Goal: Transaction & Acquisition: Purchase product/service

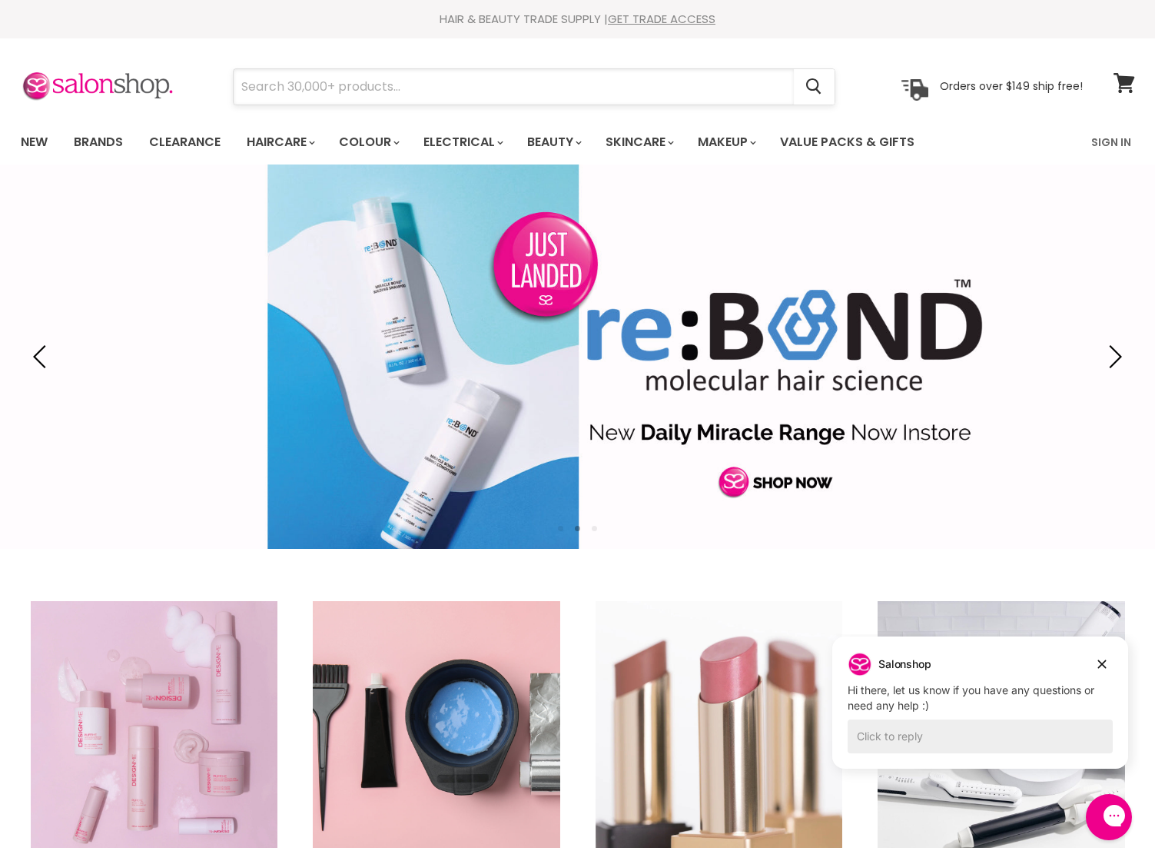
click at [258, 84] on input "Search" at bounding box center [514, 86] width 560 height 35
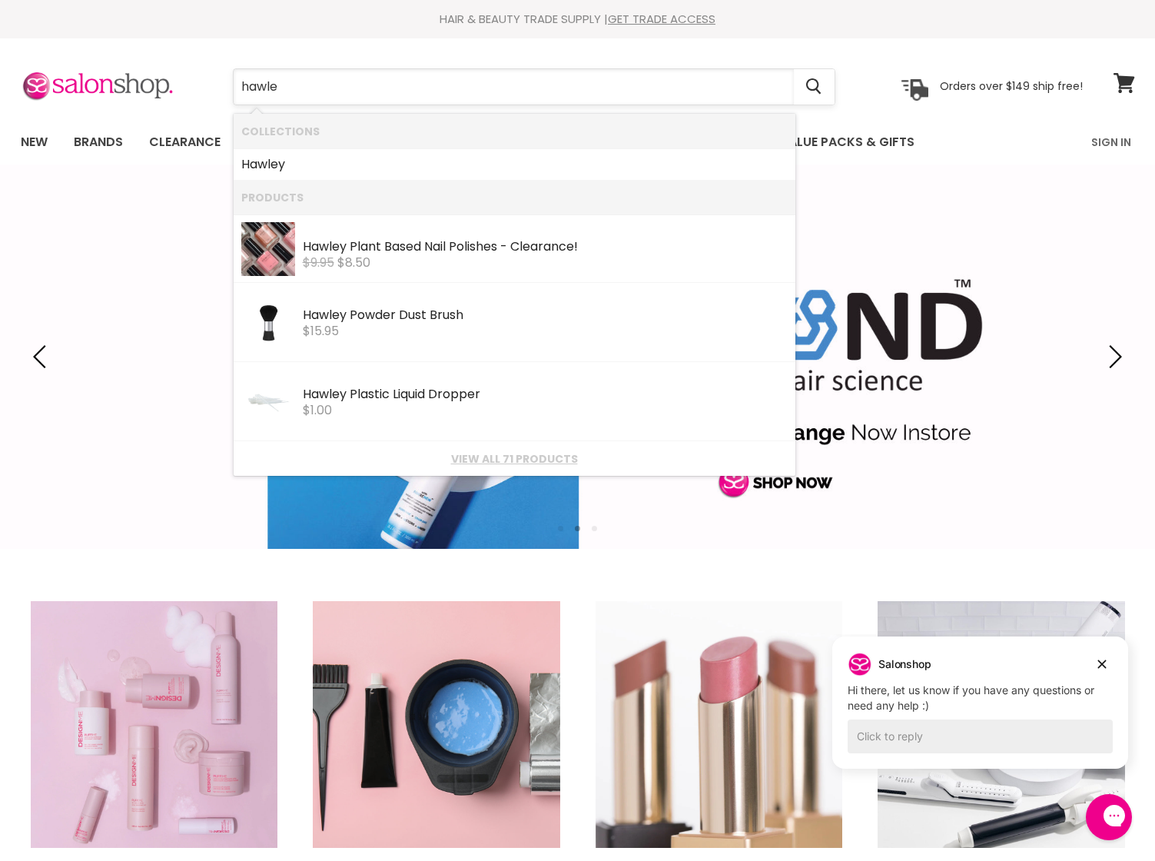
type input "hawley"
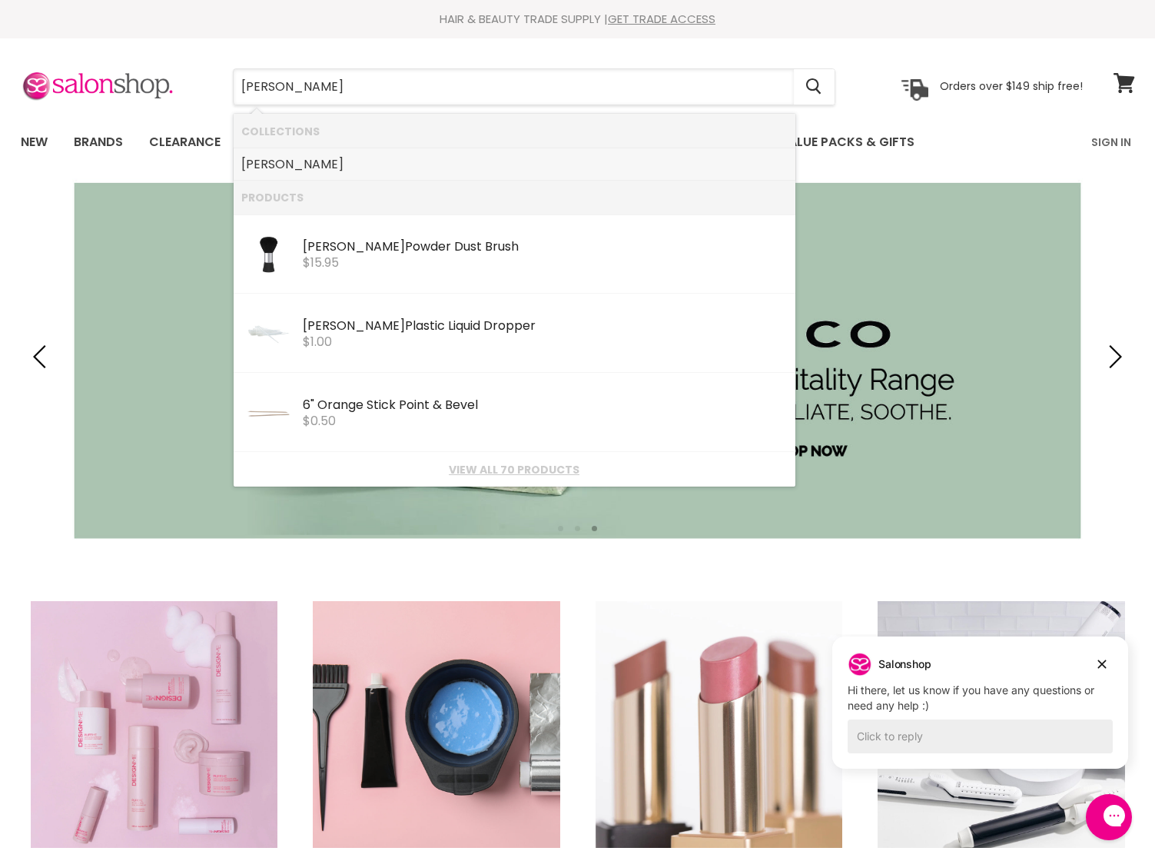
click at [276, 166] on b "[PERSON_NAME]" at bounding box center [292, 164] width 102 height 18
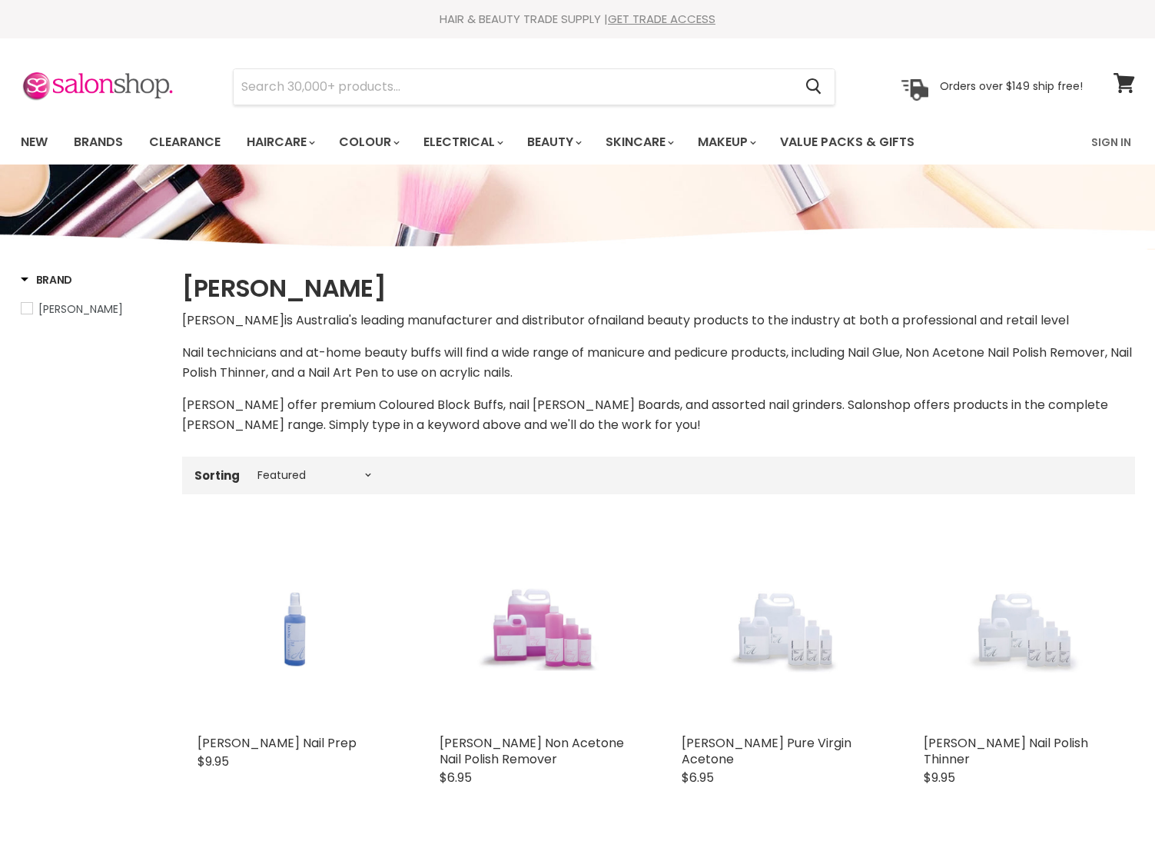
select select "manual"
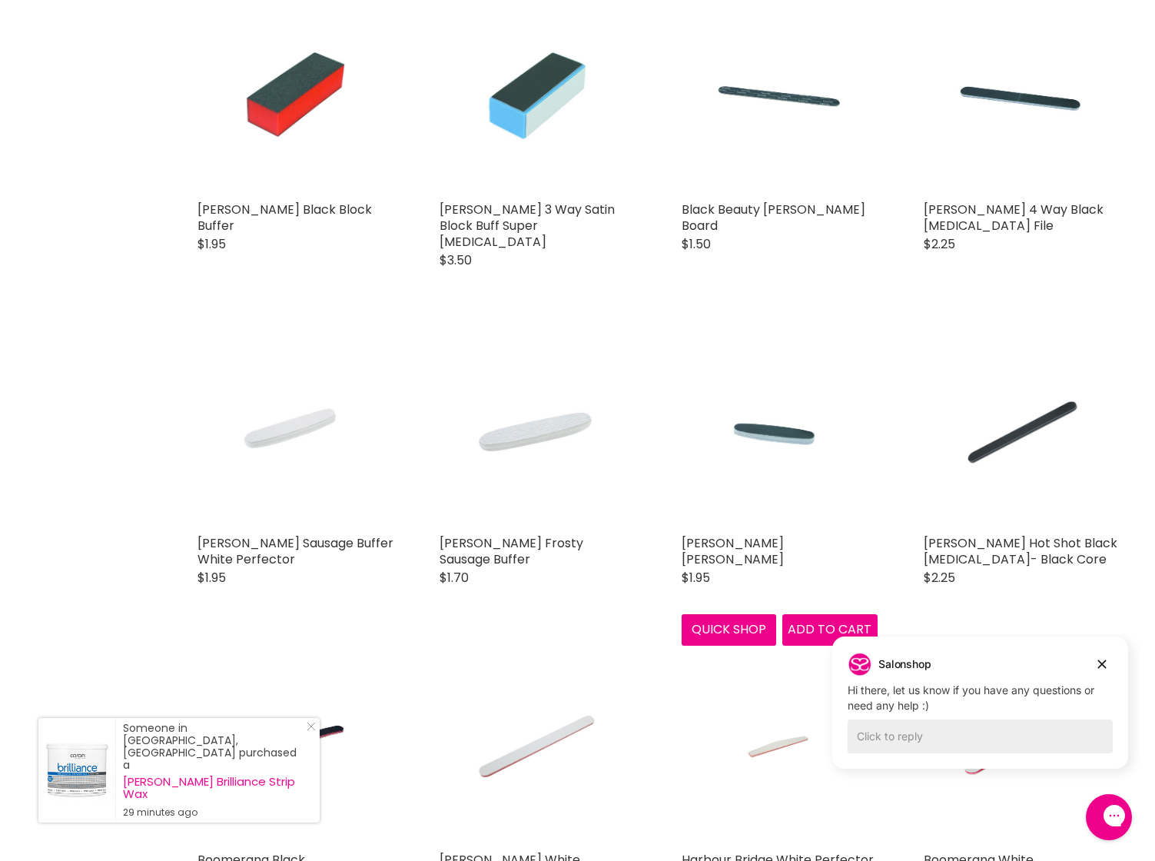
scroll to position [3360, 0]
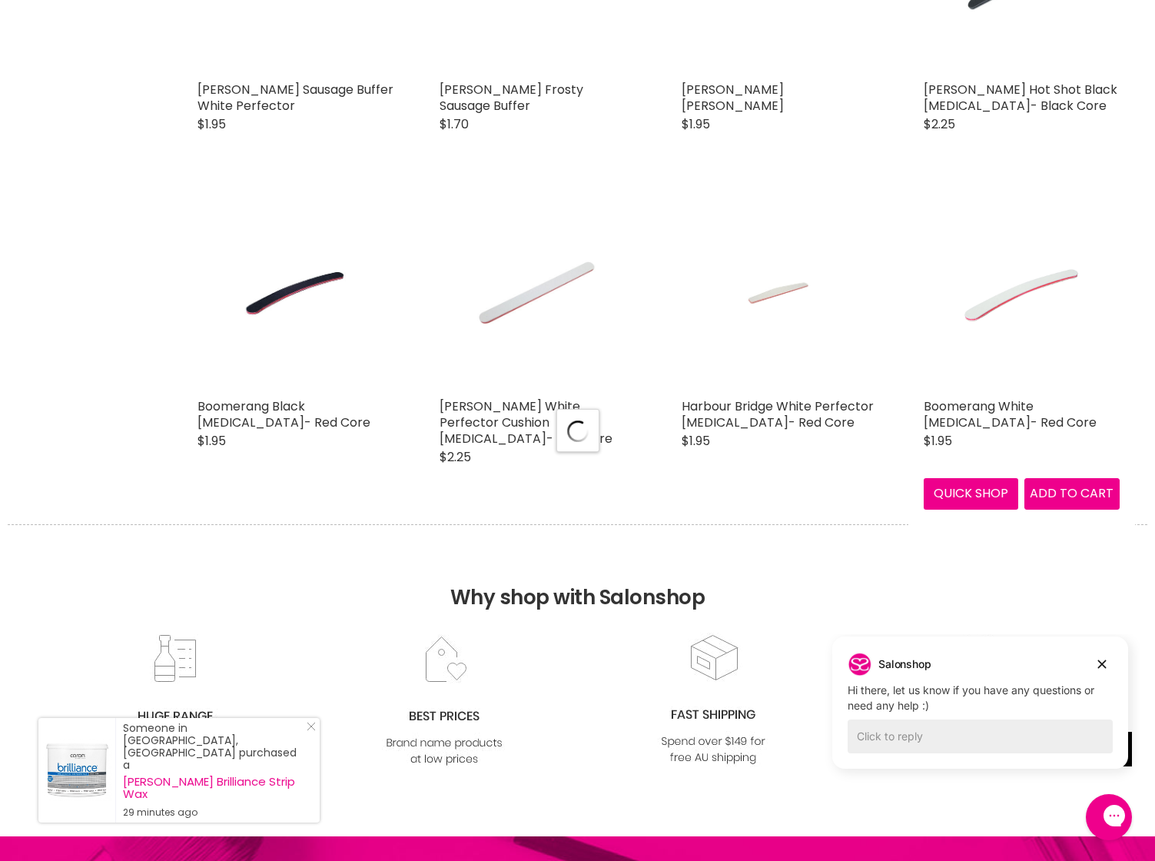
select select "manual"
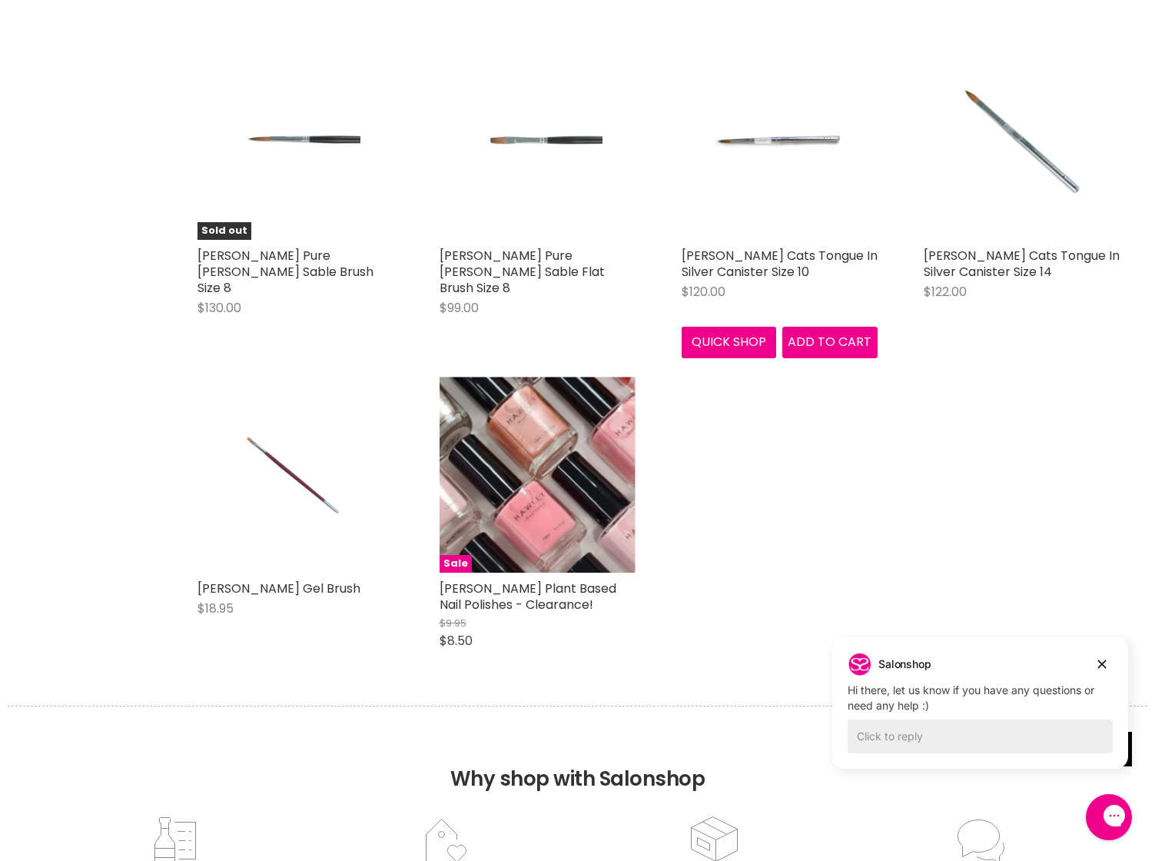
scroll to position [6220, 0]
